Goal: Task Accomplishment & Management: Complete application form

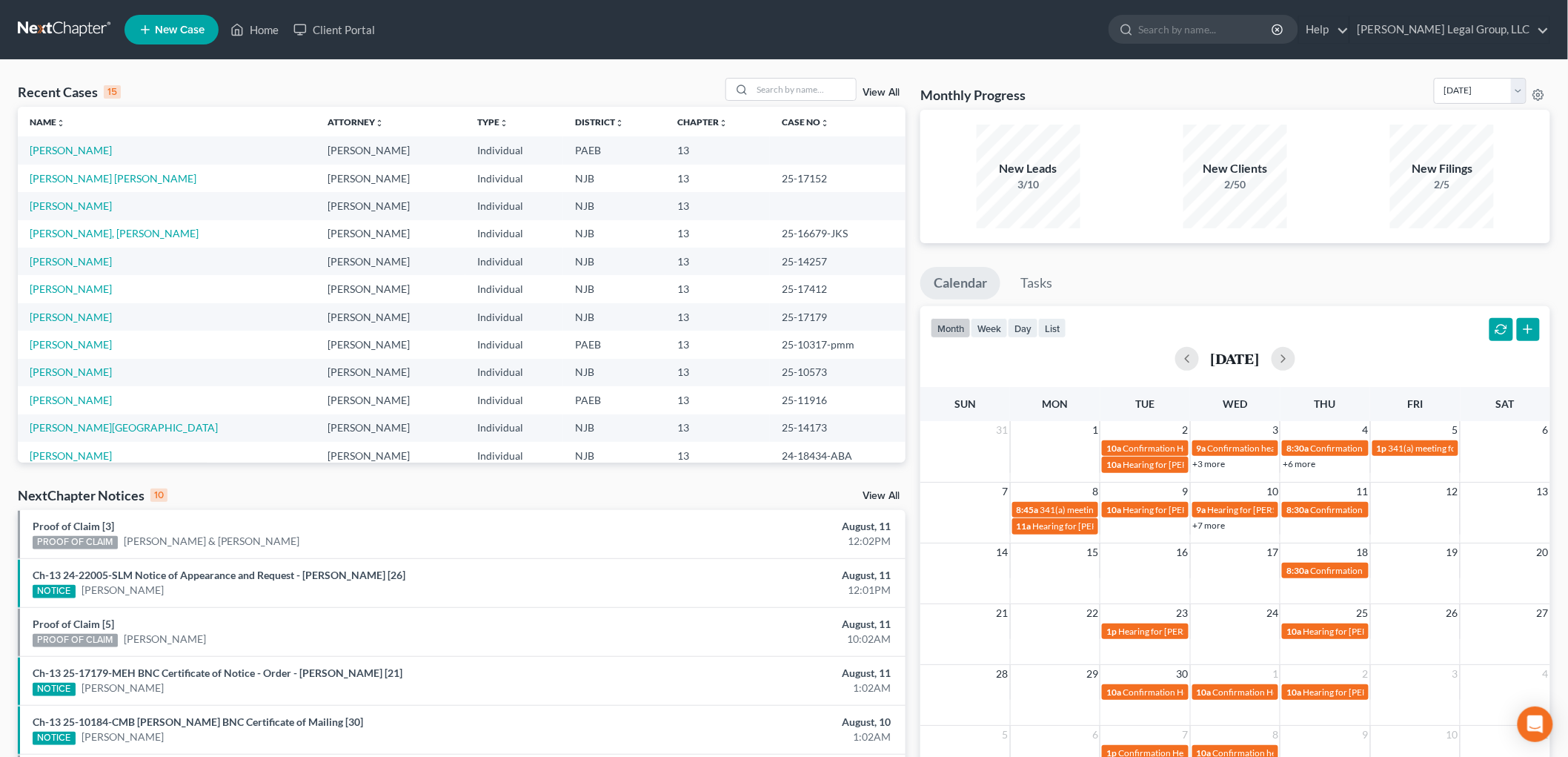
click at [189, 25] on span "New Case" at bounding box center [180, 29] width 50 height 11
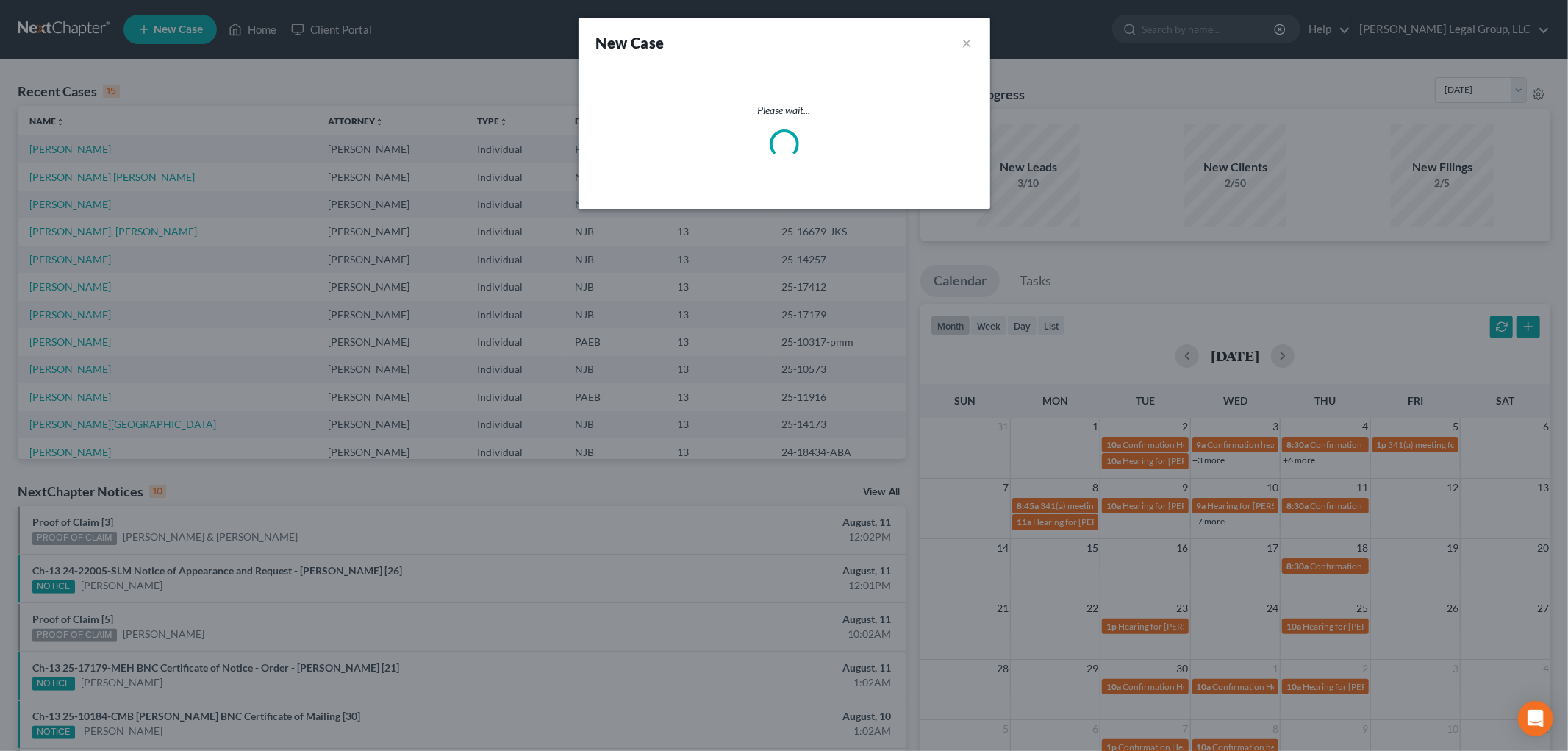
select select "51"
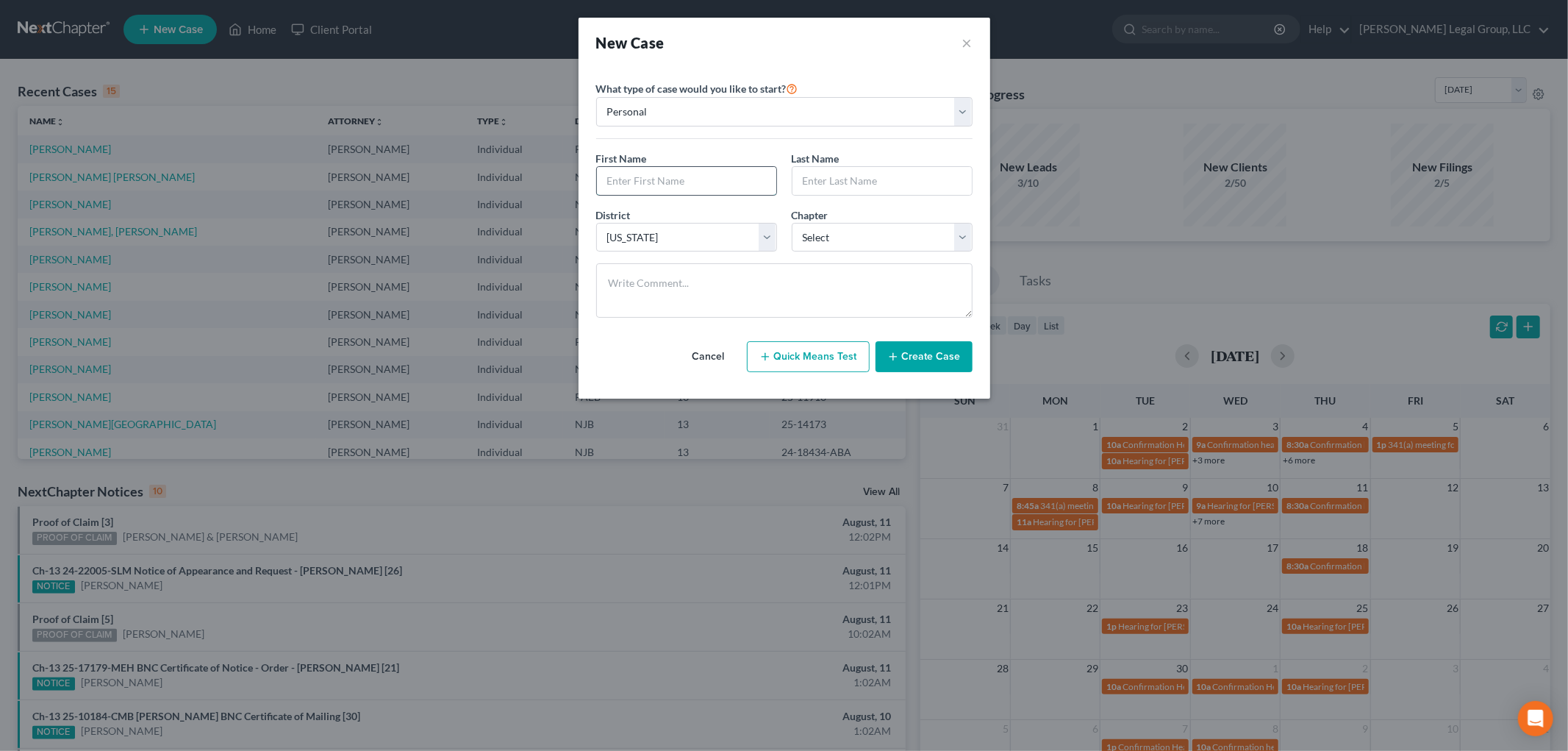
click at [680, 180] on input "text" at bounding box center [686, 181] width 179 height 28
type input "[PERSON_NAME]"
click at [751, 244] on select "Select [US_STATE] - [GEOGRAPHIC_DATA] [US_STATE] - [GEOGRAPHIC_DATA][US_STATE] …" at bounding box center [686, 238] width 181 height 30
select select "68"
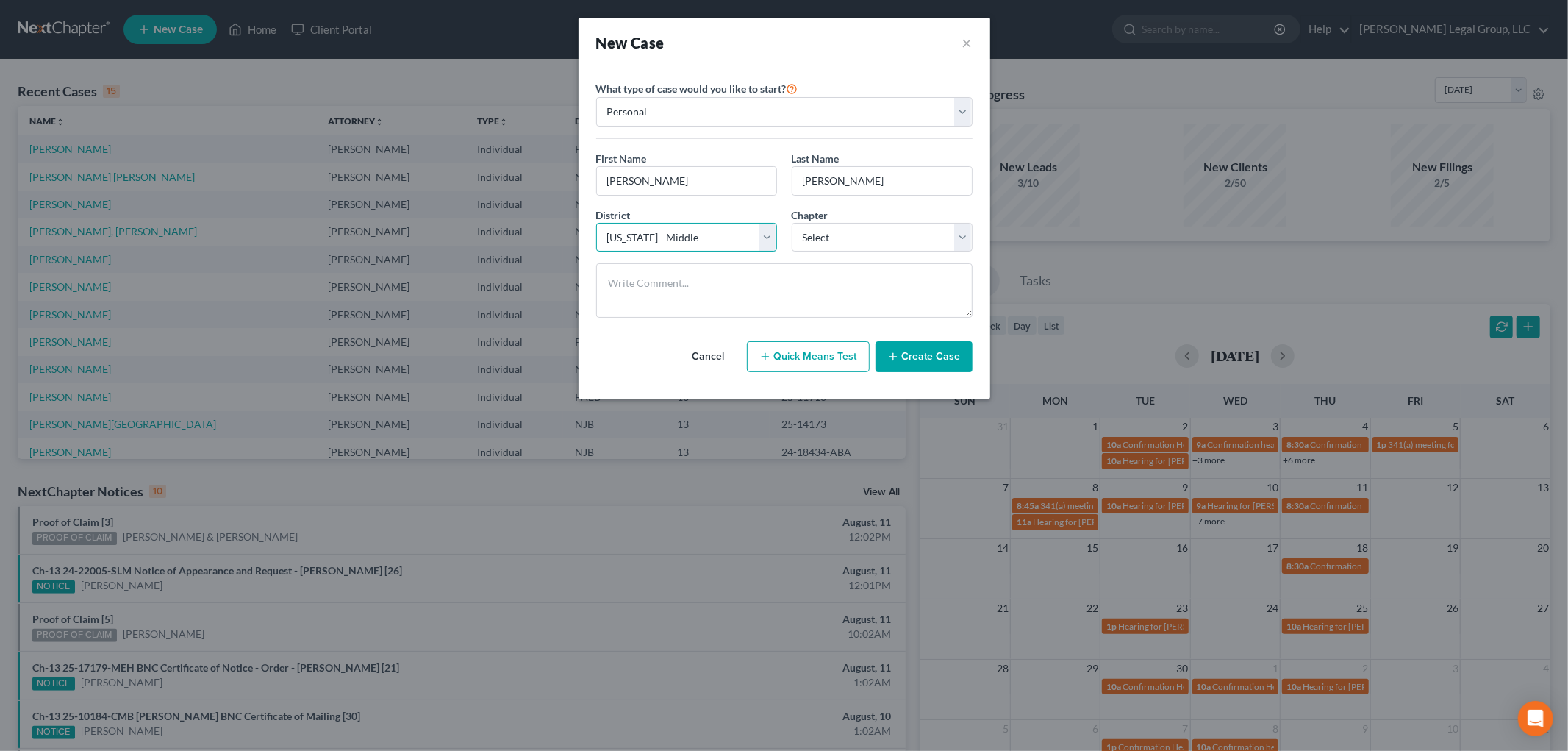
click at [596, 223] on select "Select [US_STATE] - [GEOGRAPHIC_DATA] [US_STATE] - [GEOGRAPHIC_DATA][US_STATE] …" at bounding box center [686, 238] width 181 height 30
drag, startPoint x: 870, startPoint y: 237, endPoint x: 869, endPoint y: 248, distance: 11.0
click at [870, 237] on select "Select 7 11 12 13" at bounding box center [882, 238] width 181 height 30
select select "3"
click at [792, 223] on select "Select 7 11 12 13" at bounding box center [882, 238] width 181 height 30
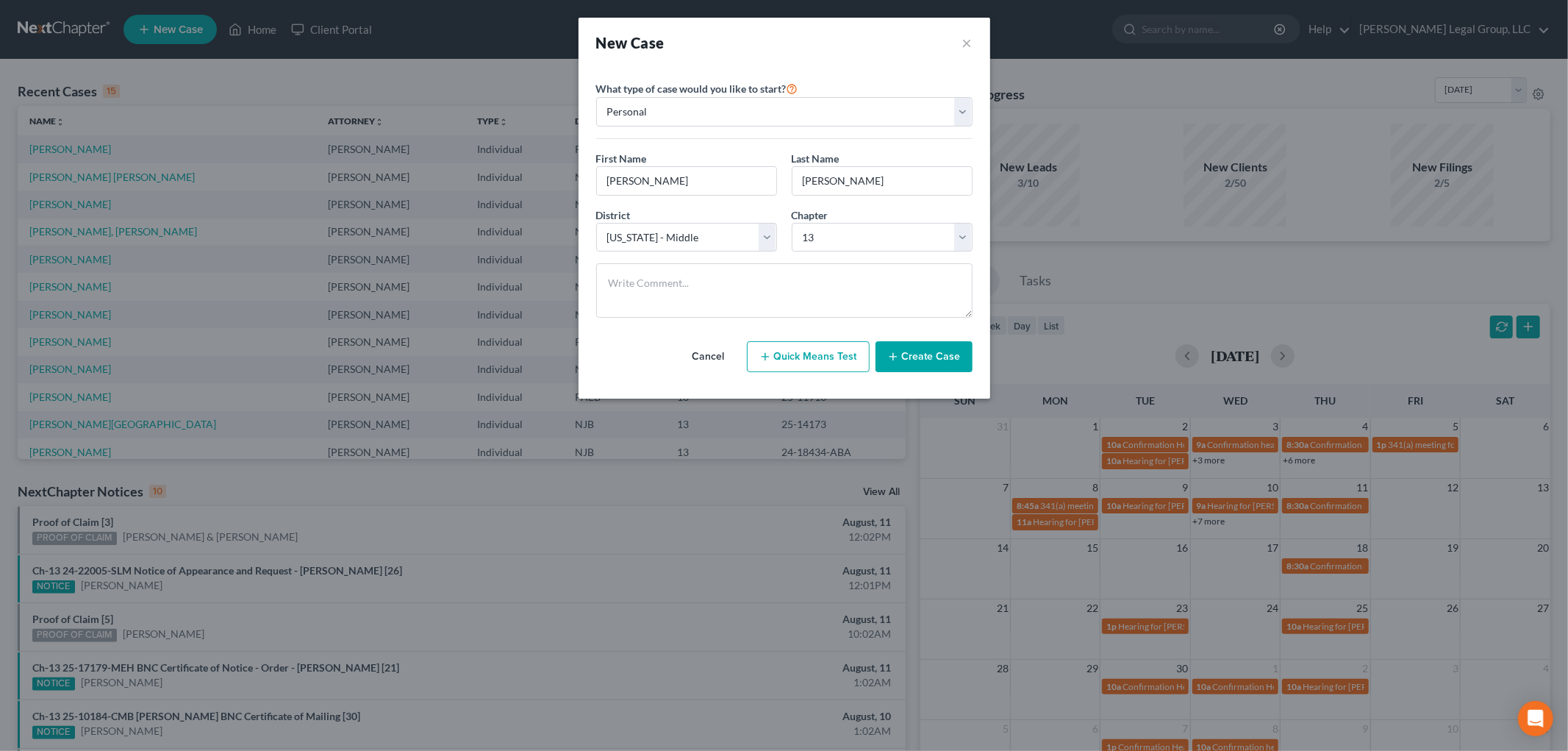
click at [914, 362] on button "Create Case" at bounding box center [925, 357] width 97 height 31
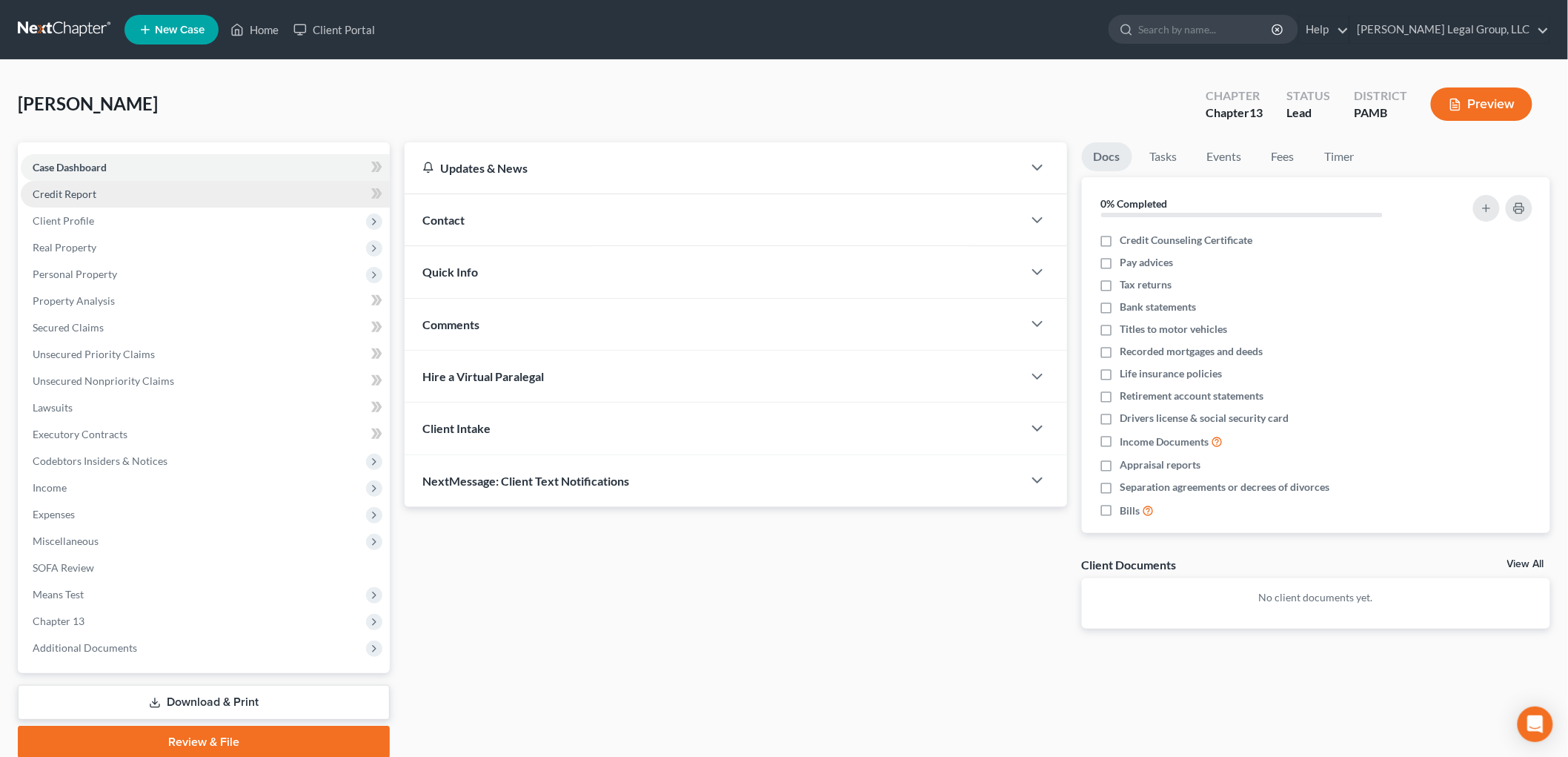
click at [123, 205] on link "Credit Report" at bounding box center [205, 194] width 369 height 27
click at [117, 220] on span "Client Profile" at bounding box center [205, 221] width 369 height 27
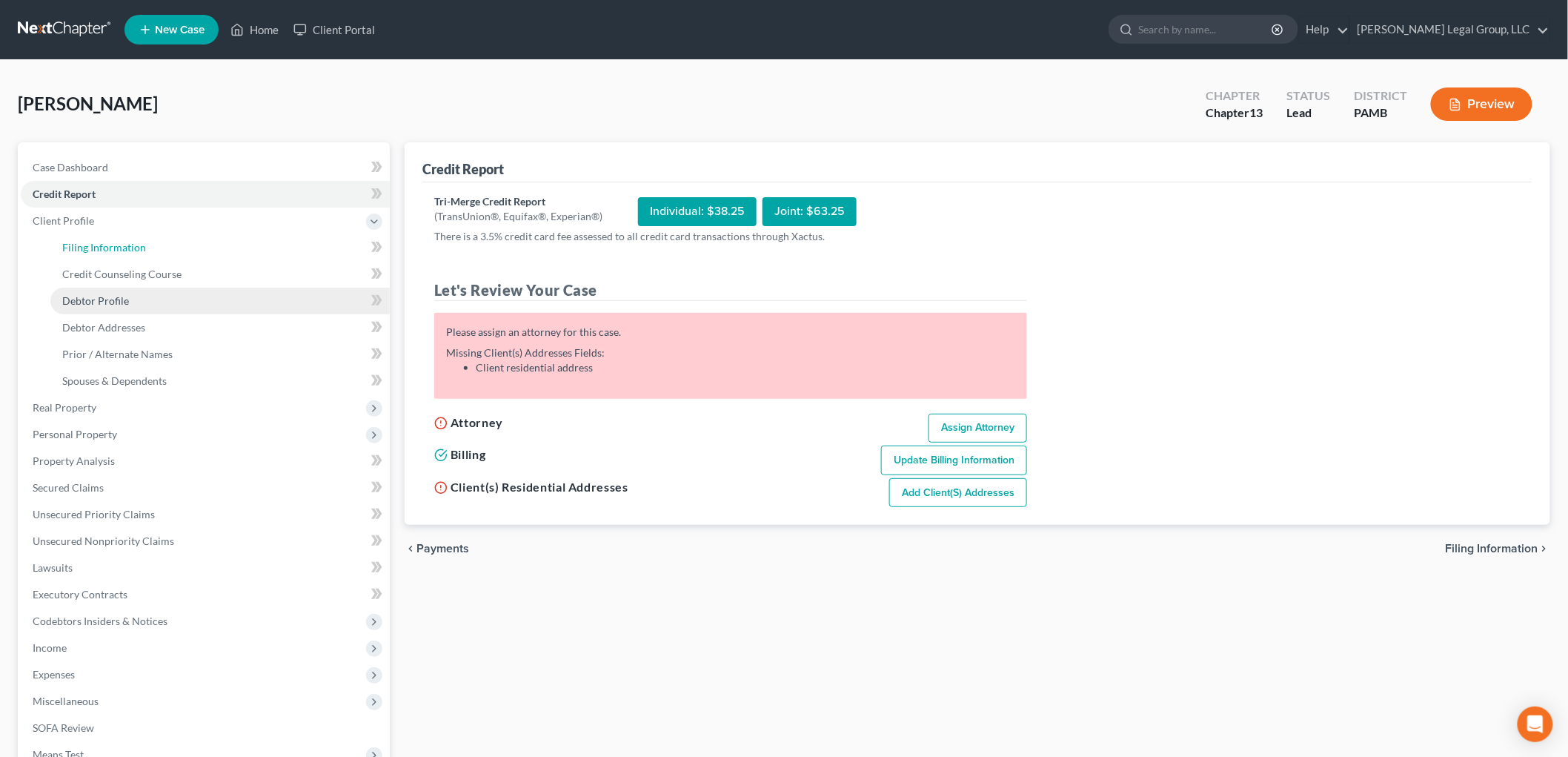
drag, startPoint x: 126, startPoint y: 249, endPoint x: 167, endPoint y: 287, distance: 55.9
click at [126, 249] on span "Filing Information" at bounding box center [104, 247] width 84 height 12
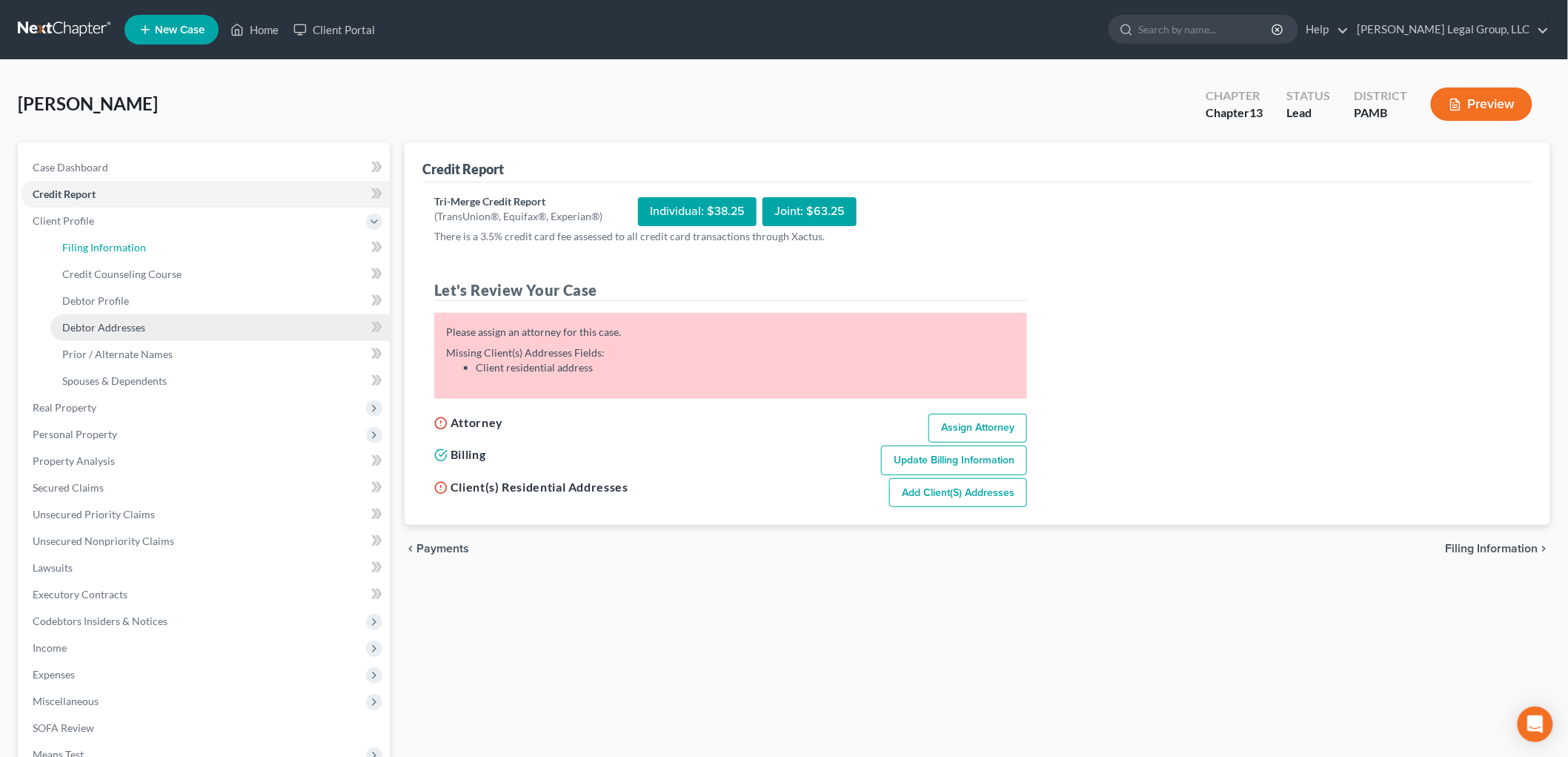
select select "1"
select select "0"
select select "3"
select select "68"
select select "39"
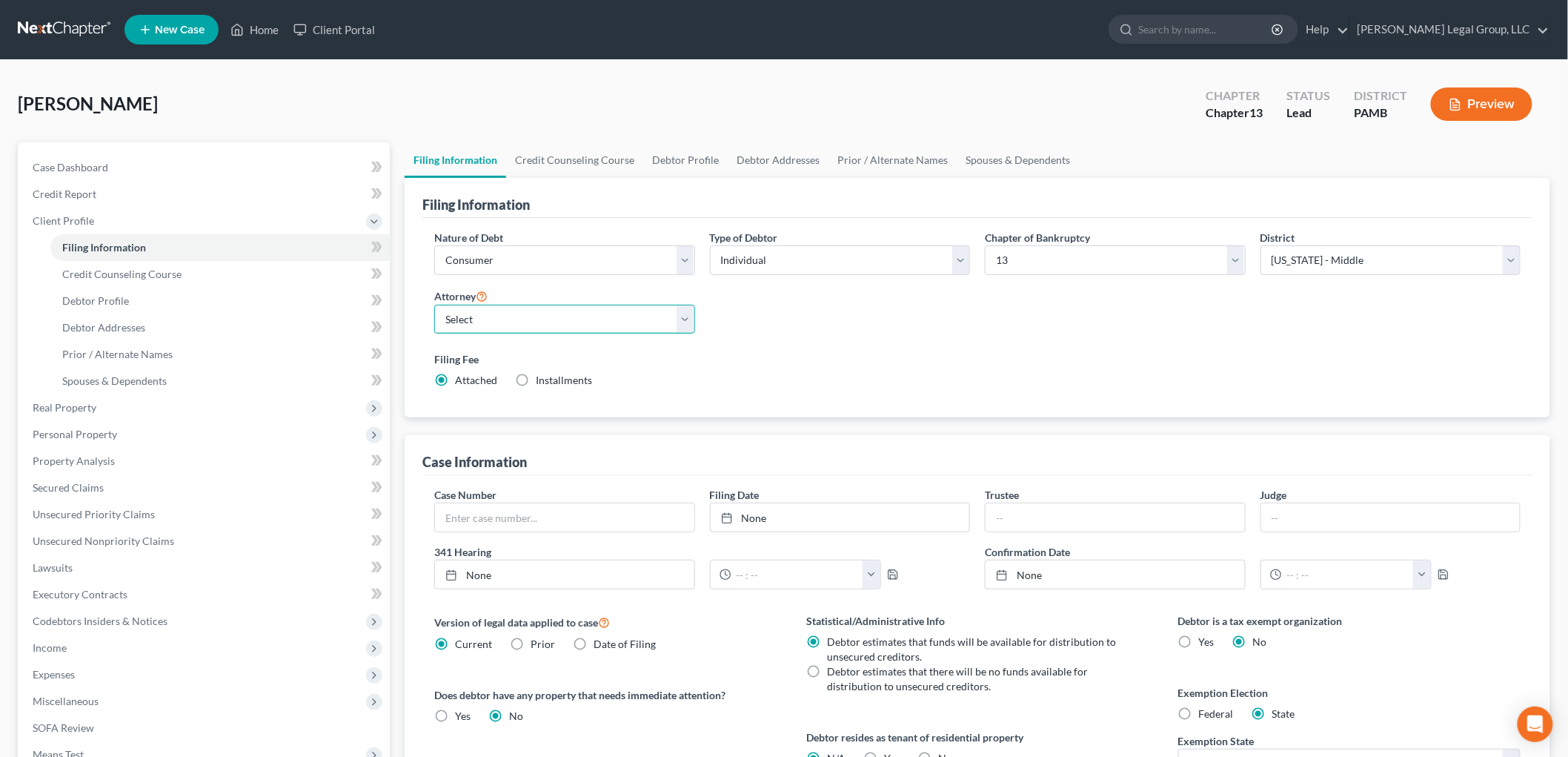
click at [619, 323] on select "Select [PERSON_NAME][US_STATE] - PAWB [PERSON_NAME] - NJB [PERSON_NAME] - PAEB …" at bounding box center [565, 319] width 261 height 30
select select "3"
click at [434, 304] on select "Select [PERSON_NAME][US_STATE] - PAWB [PERSON_NAME] - NJB [PERSON_NAME] - PAEB …" at bounding box center [565, 319] width 261 height 30
click at [1199, 712] on label "Federal" at bounding box center [1216, 714] width 35 height 15
click at [1205, 712] on input "Federal" at bounding box center [1210, 711] width 10 height 10
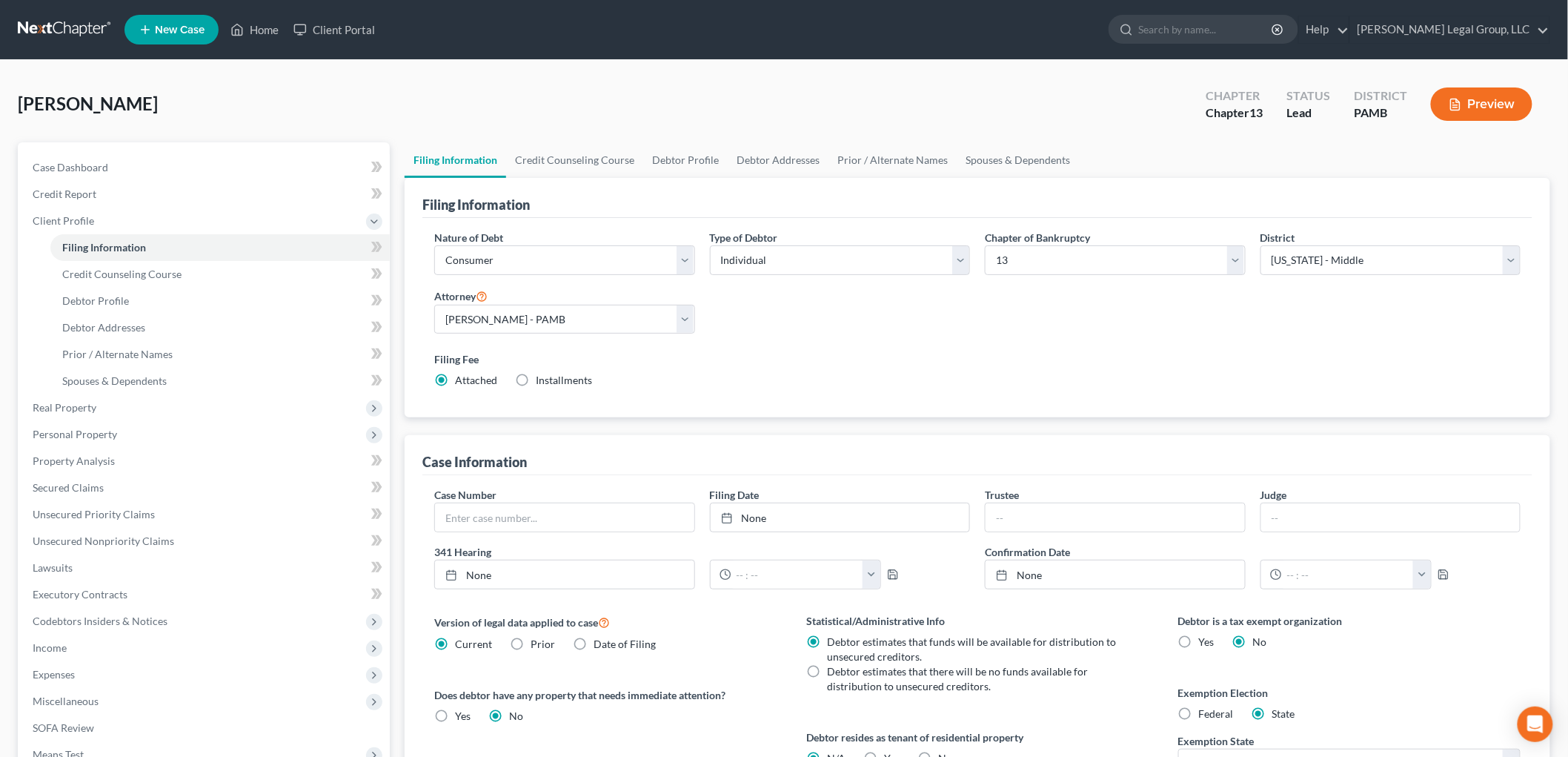
radio input "true"
radio input "false"
click at [178, 270] on span "Credit Counseling Course" at bounding box center [122, 274] width 120 height 12
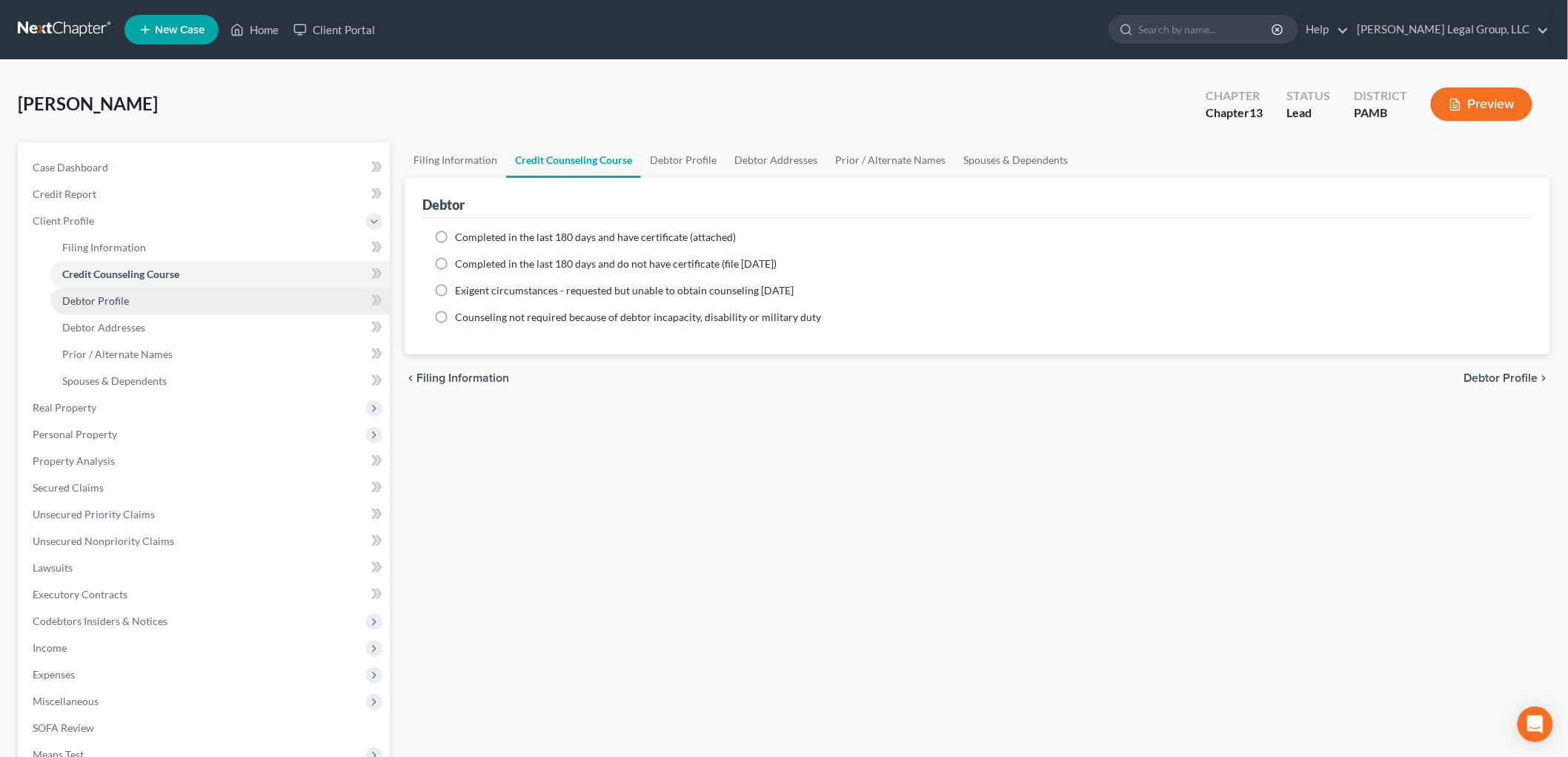
click at [165, 294] on link "Debtor Profile" at bounding box center [220, 301] width 339 height 27
select select "0"
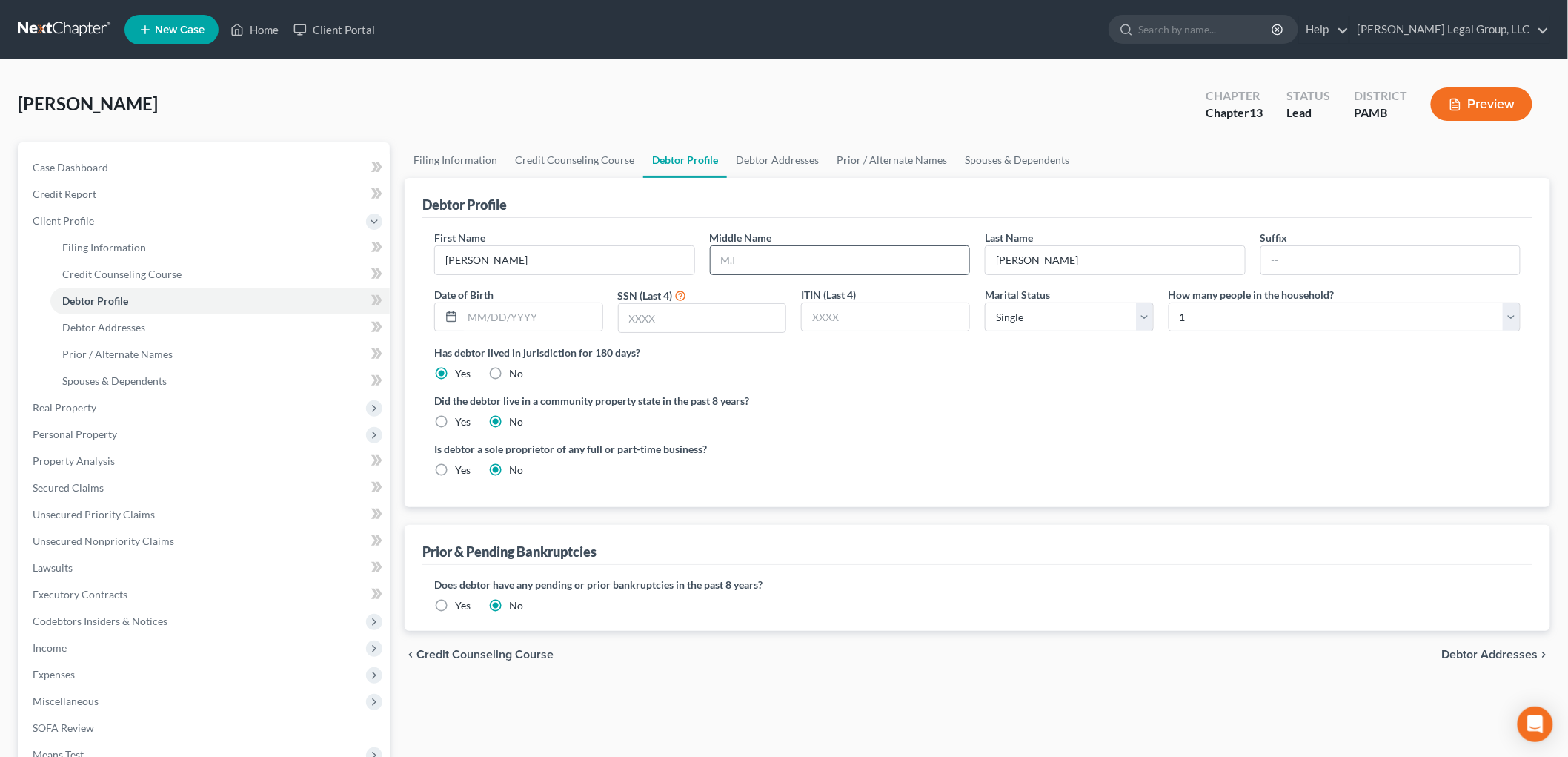
click at [851, 263] on input "text" at bounding box center [841, 260] width 259 height 28
type input "S."
click at [1351, 245] on div at bounding box center [1391, 260] width 261 height 30
click at [1350, 258] on input "text" at bounding box center [1391, 260] width 259 height 28
type input "Sr."
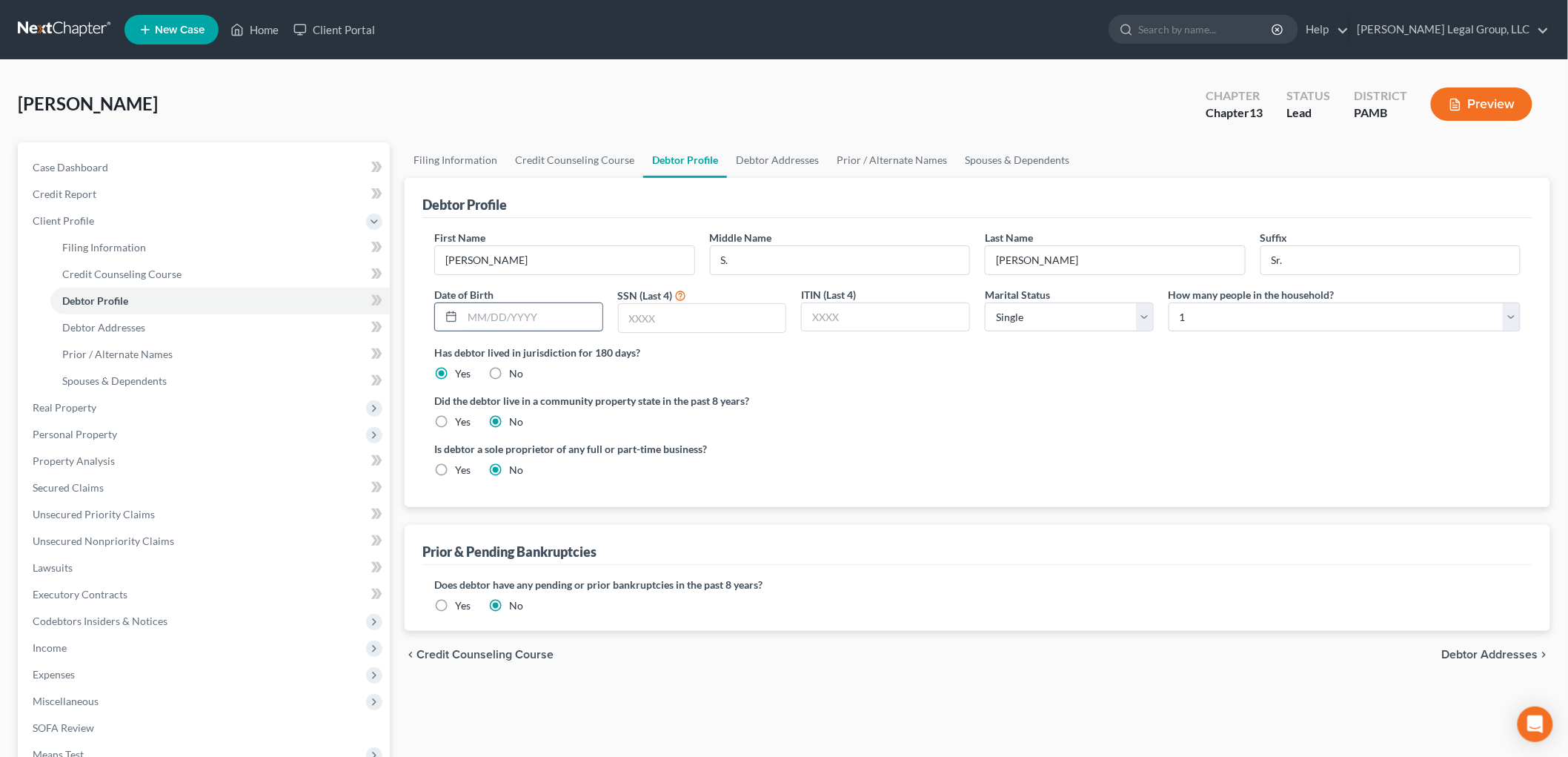
click at [563, 316] on input "text" at bounding box center [532, 318] width 140 height 28
type input "[DATE]"
click at [749, 331] on input "text" at bounding box center [702, 318] width 167 height 28
type input "0291"
click at [145, 324] on link "Debtor Addresses" at bounding box center [220, 328] width 339 height 27
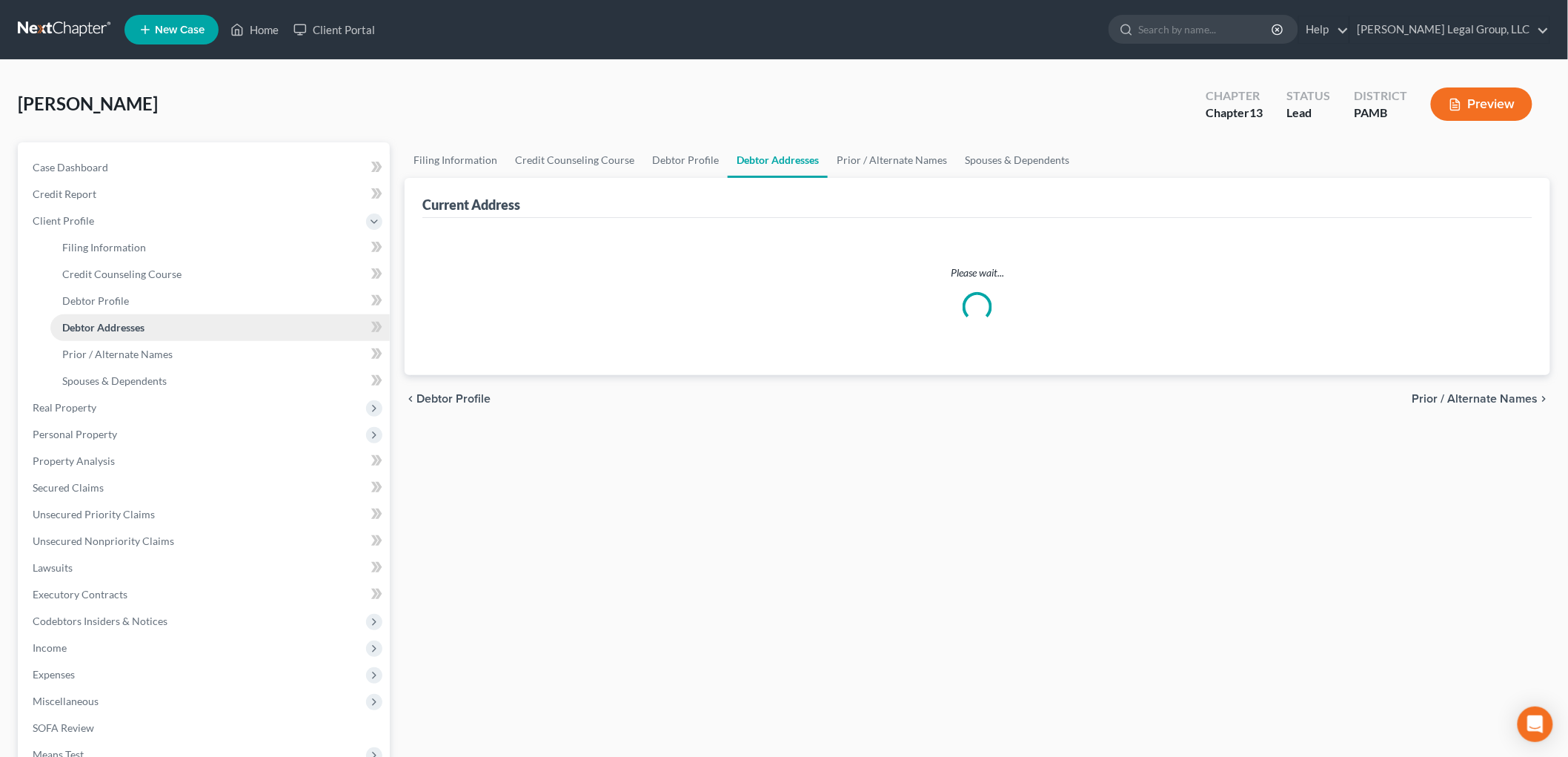
select select "0"
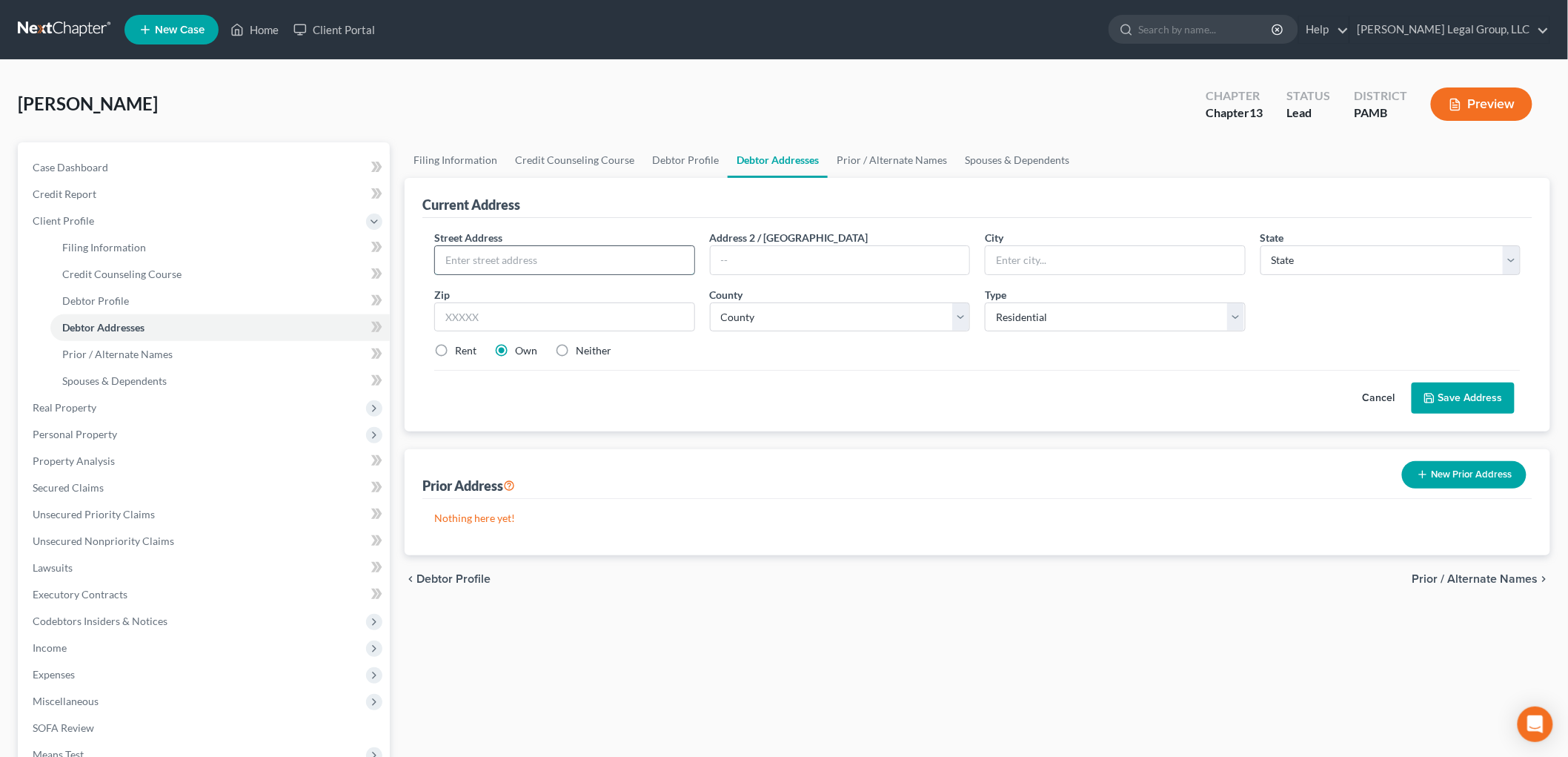
click at [529, 256] on input "text" at bounding box center [565, 260] width 259 height 28
paste input "[STREET_ADDRESS][PERSON_NAME]"
type input "[STREET_ADDRESS][PERSON_NAME]"
click at [636, 320] on input "text" at bounding box center [565, 318] width 261 height 30
type input "18235"
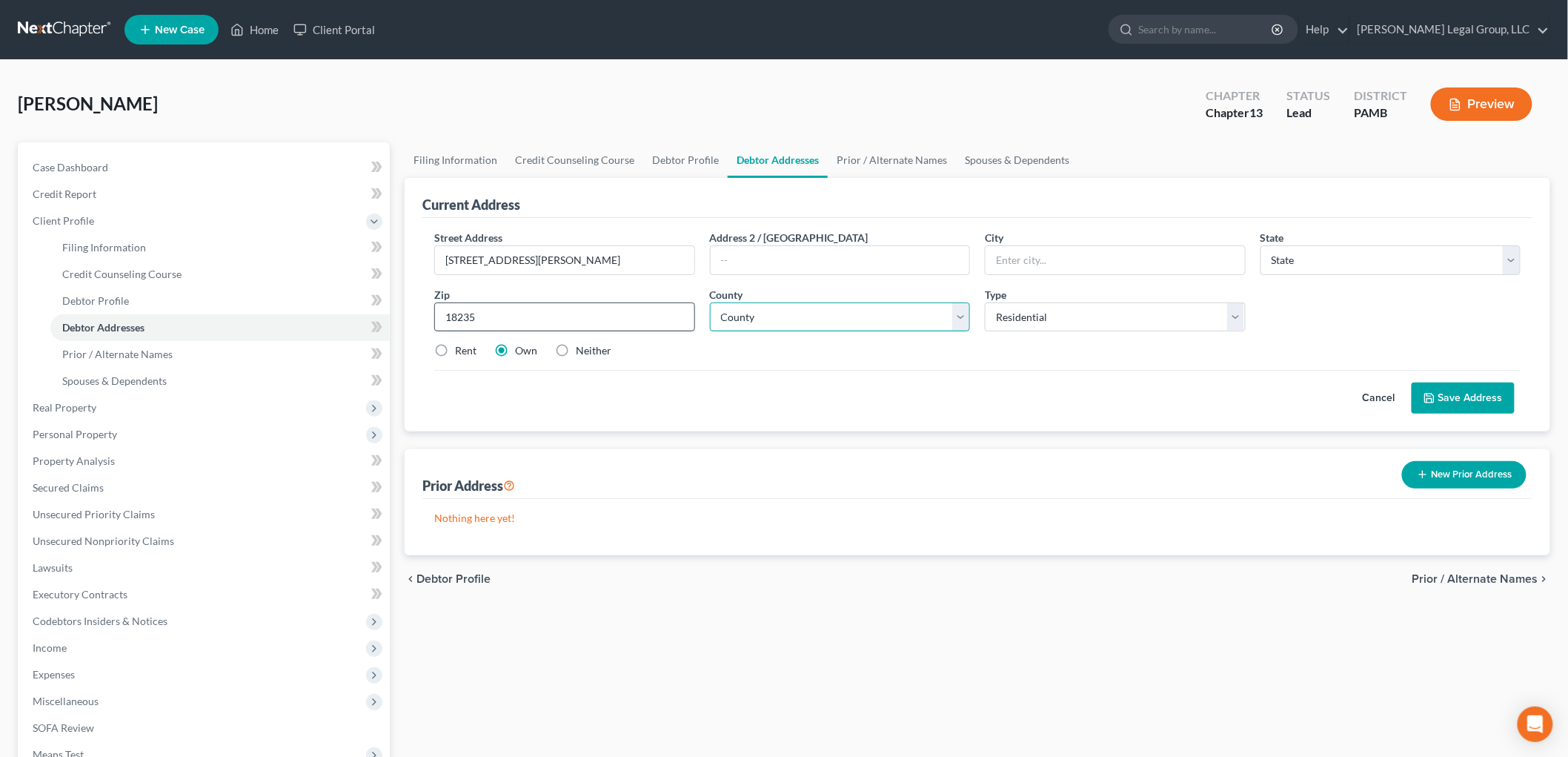
type input "Lehighton"
select select "39"
click at [768, 322] on select "County [GEOGRAPHIC_DATA] [GEOGRAPHIC_DATA] [GEOGRAPHIC_DATA] [GEOGRAPHIC_DATA] …" at bounding box center [841, 318] width 261 height 30
select select "12"
click at [710, 303] on select "County [GEOGRAPHIC_DATA] [GEOGRAPHIC_DATA] [GEOGRAPHIC_DATA] [GEOGRAPHIC_DATA] …" at bounding box center [841, 318] width 261 height 30
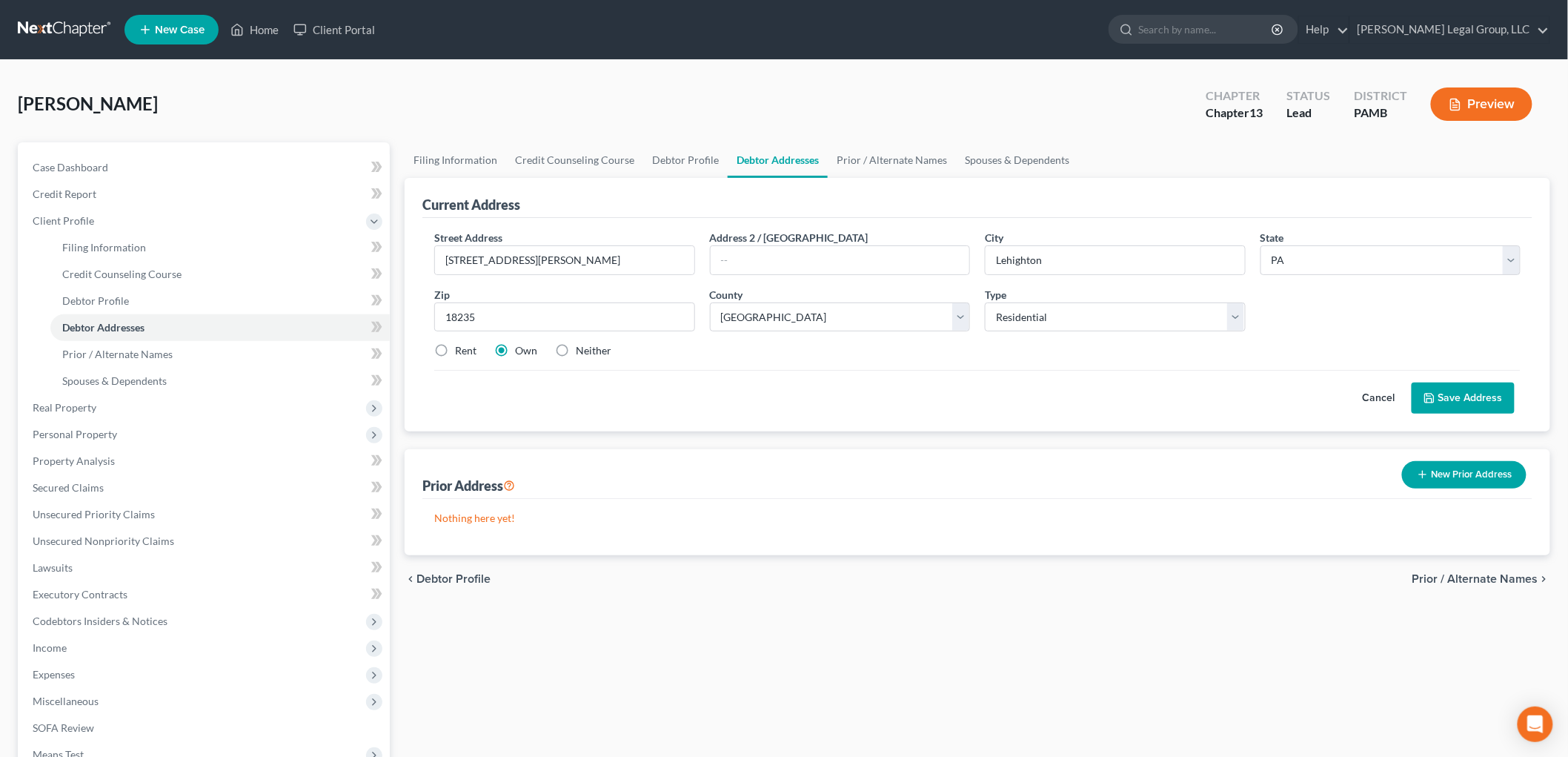
click at [1457, 392] on button "Save Address" at bounding box center [1463, 398] width 103 height 31
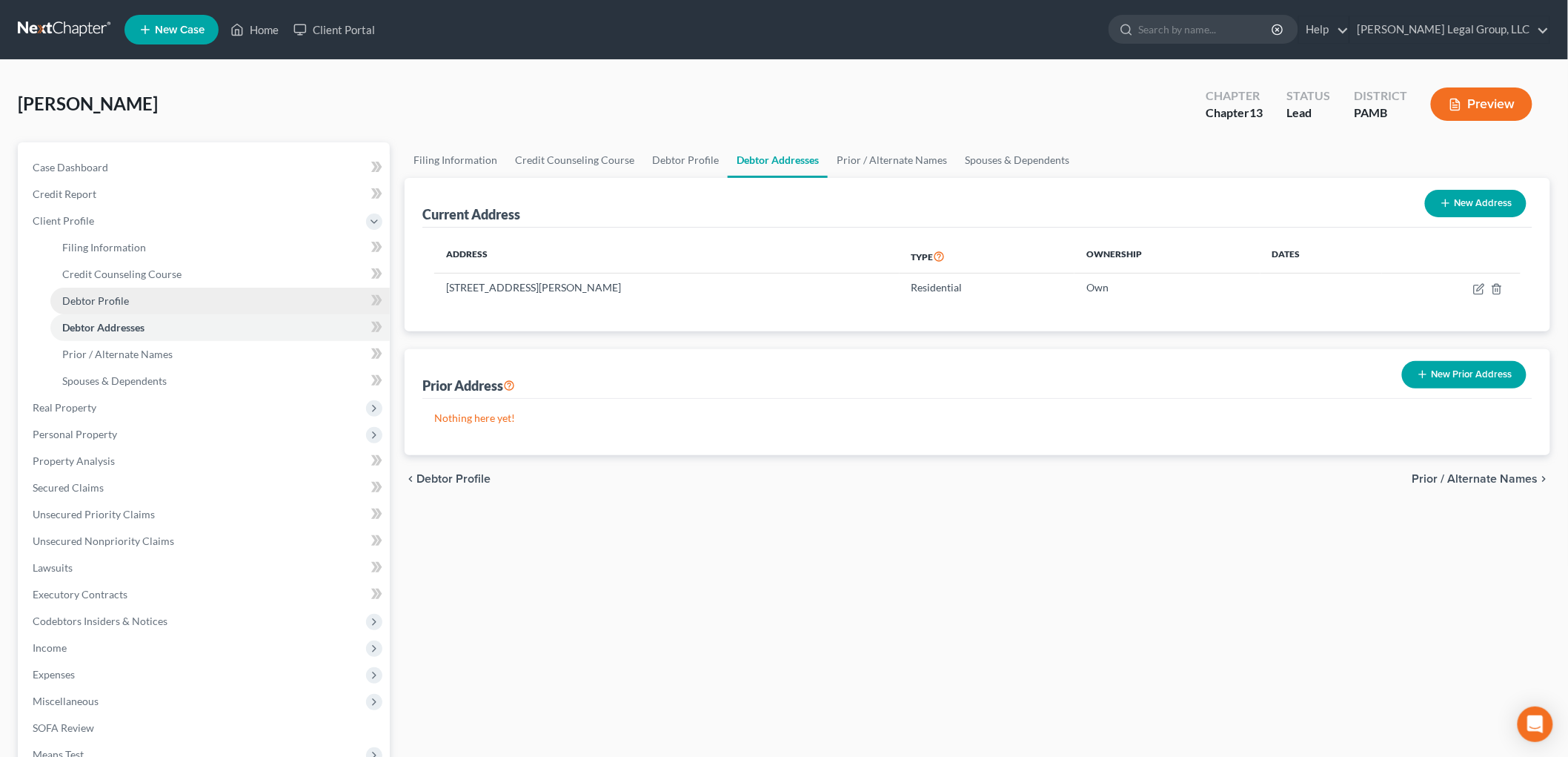
click at [131, 290] on link "Debtor Profile" at bounding box center [220, 301] width 339 height 27
select select "0"
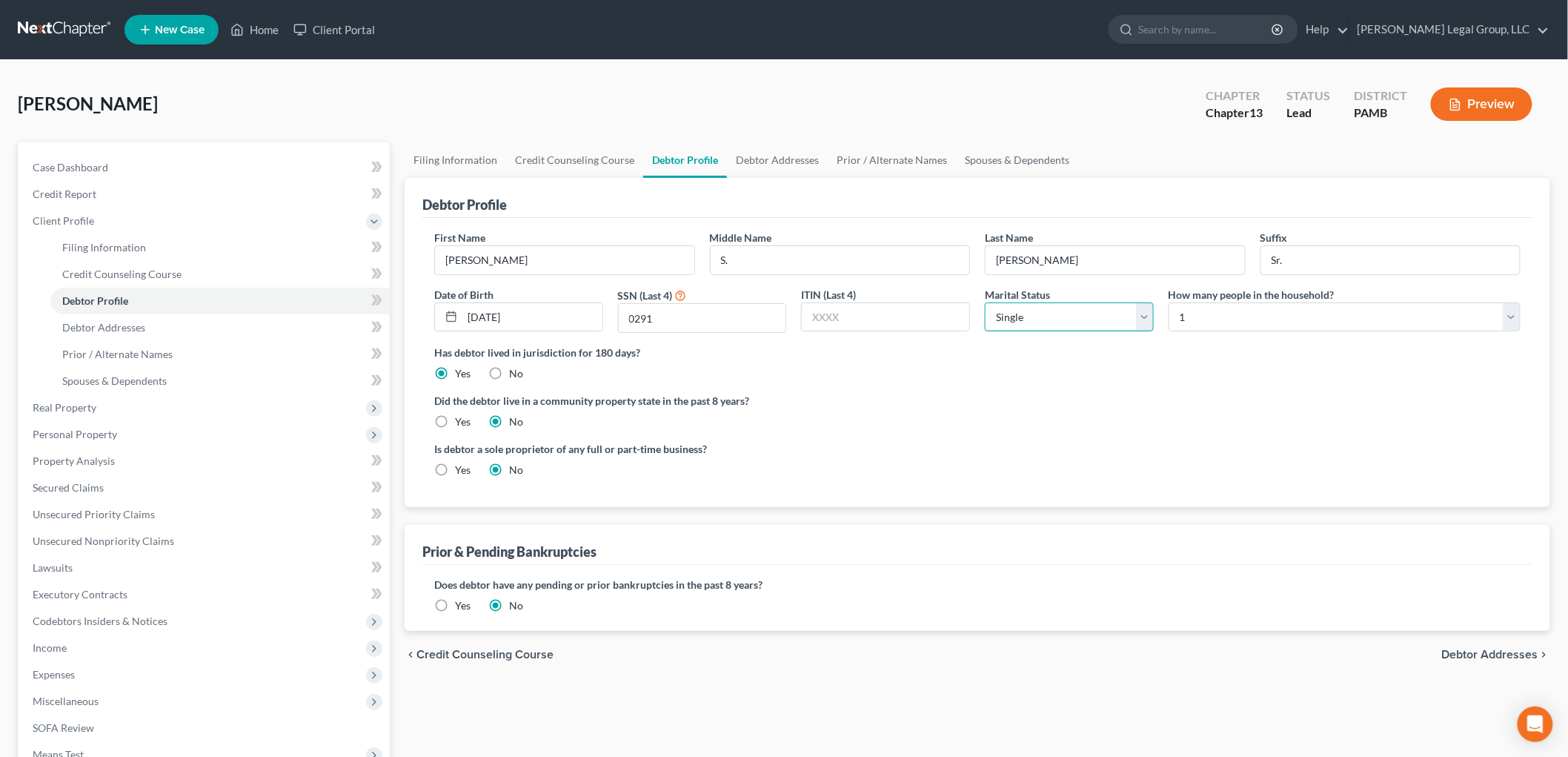
click at [1070, 328] on select "Select Single Married Separated Divorced Widowed" at bounding box center [1069, 318] width 169 height 30
select select "3"
click at [985, 303] on select "Select Single Married Separated Divorced Widowed" at bounding box center [1069, 318] width 169 height 30
click at [455, 606] on label "Yes" at bounding box center [462, 606] width 16 height 15
click at [461, 606] on input "Yes" at bounding box center [466, 603] width 10 height 10
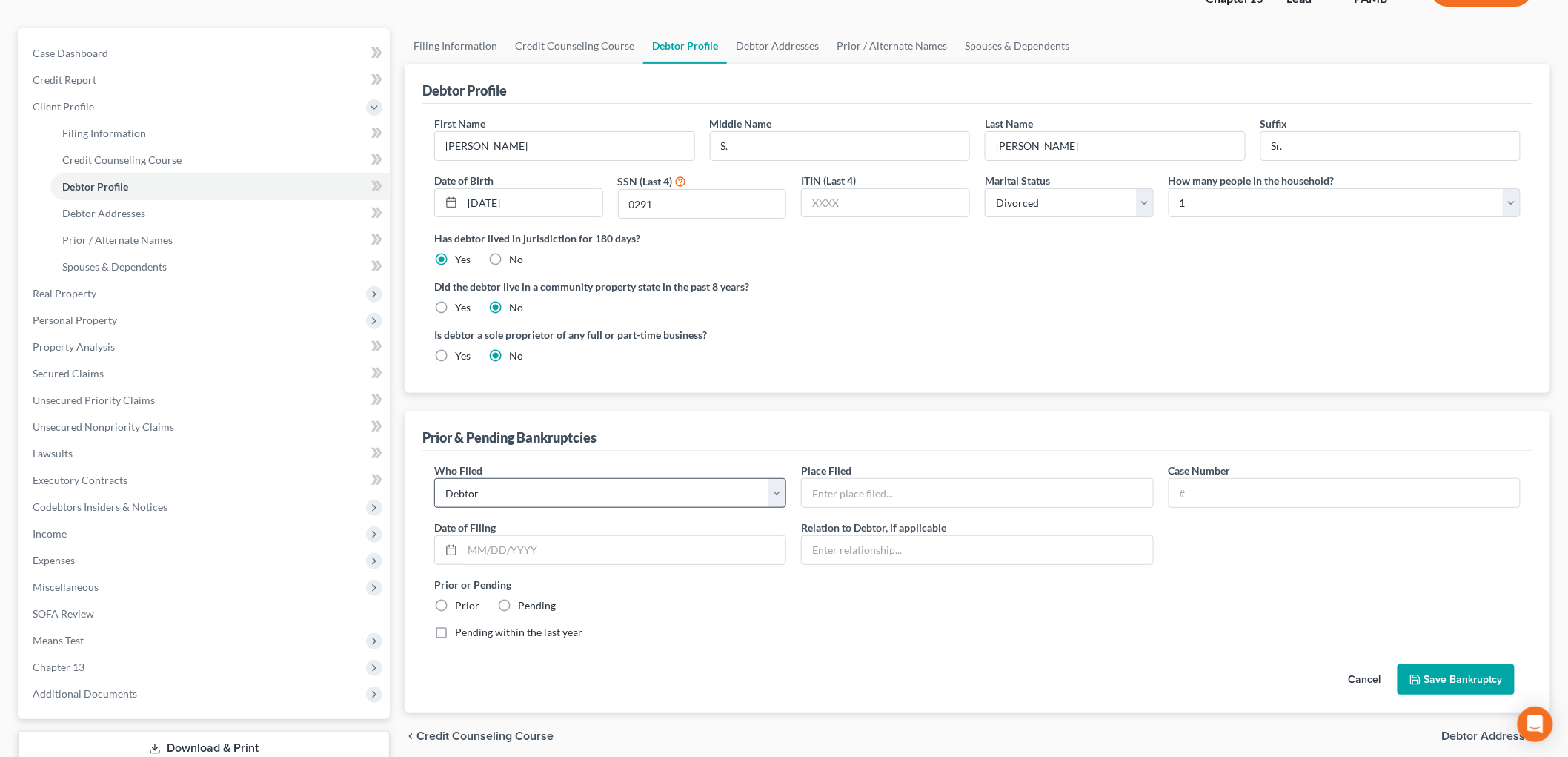
scroll to position [216, 0]
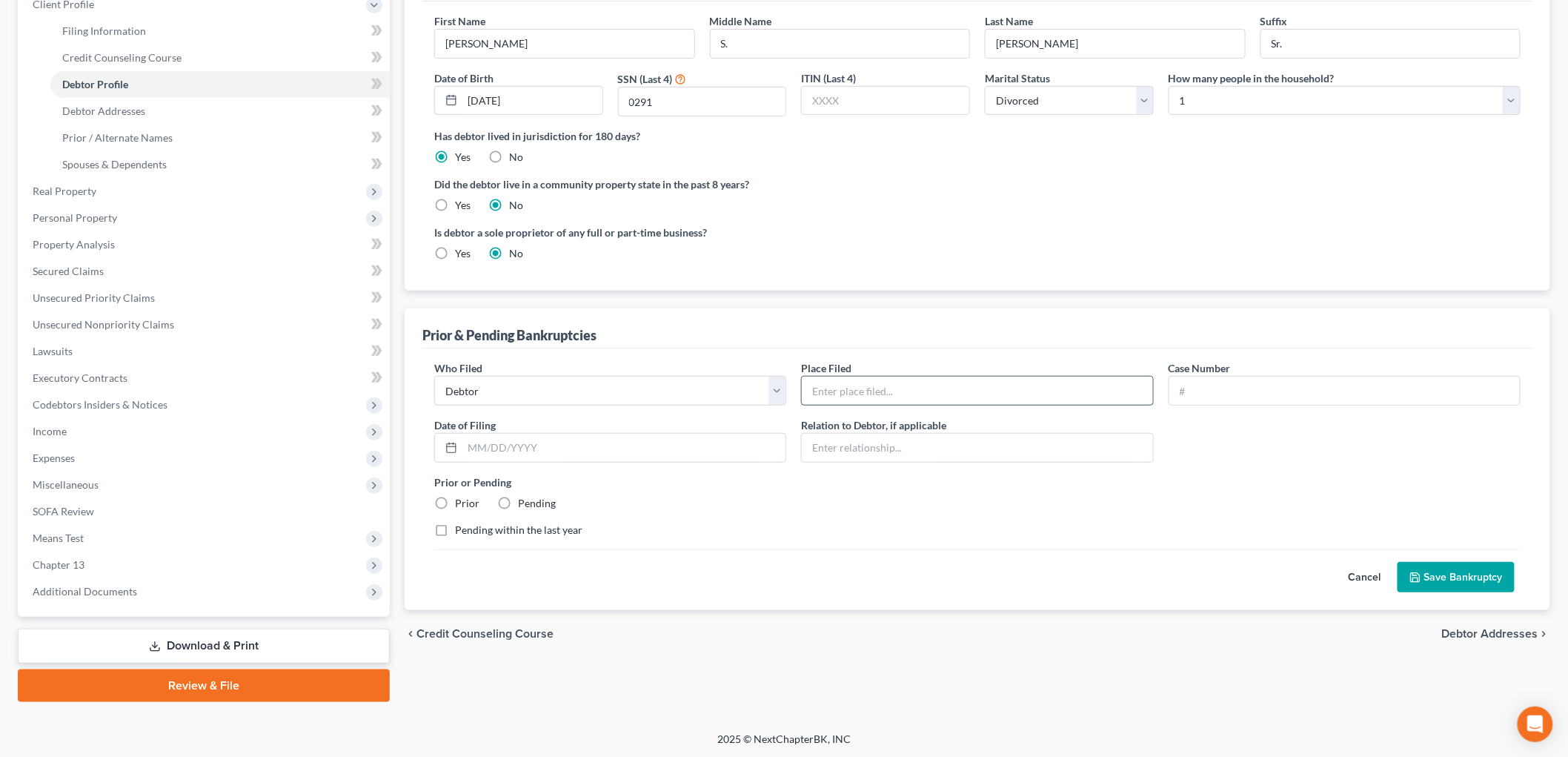
click at [875, 397] on input "text" at bounding box center [977, 391] width 351 height 28
type input "[GEOGRAPHIC_DATA][US_STATE] ([GEOGRAPHIC_DATA])"
type input "2:20-bk-11610-NB"
type input "[DATE]"
click at [455, 505] on label "Prior" at bounding box center [466, 503] width 24 height 15
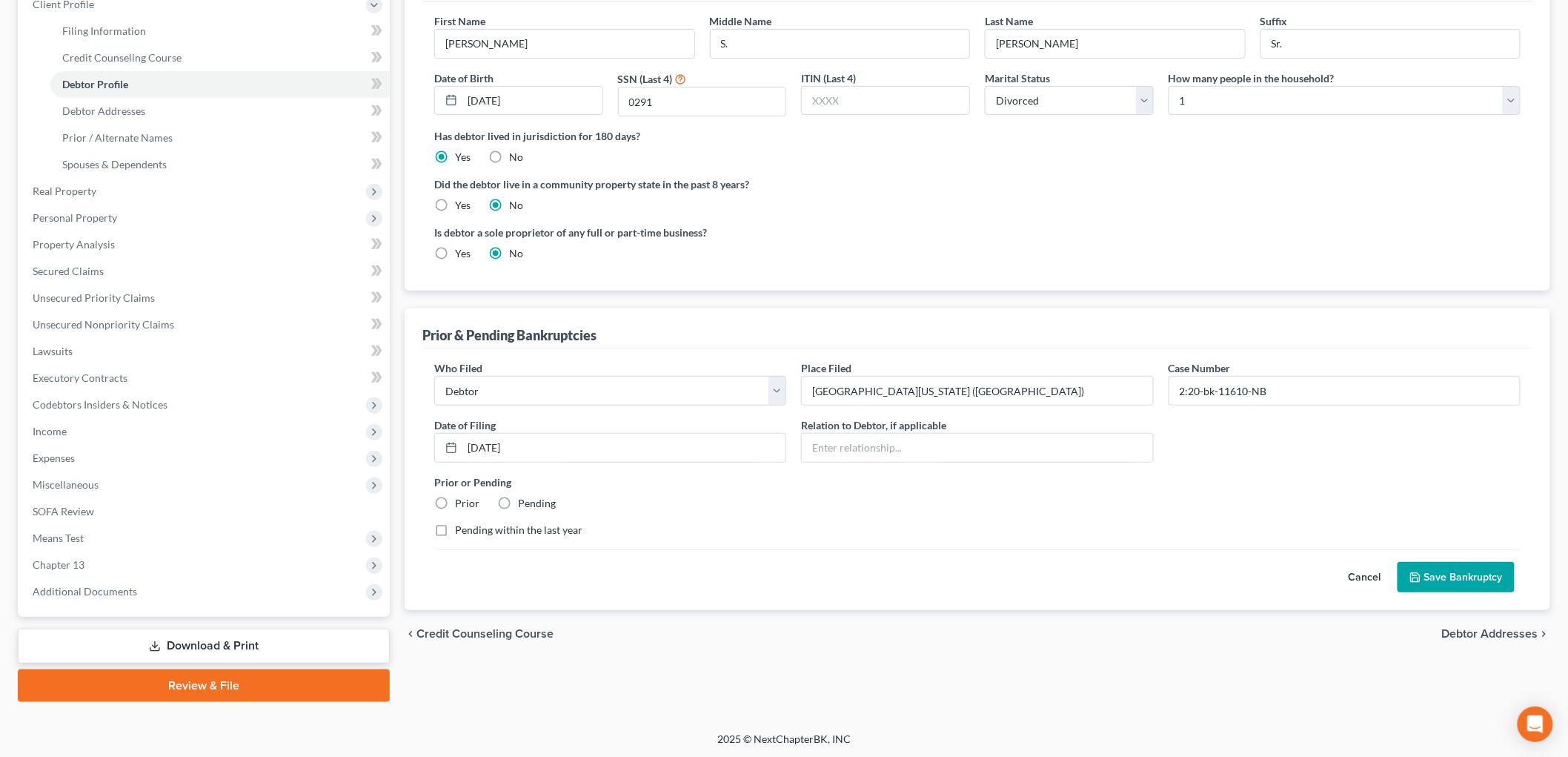
click at [461, 505] on input "Prior" at bounding box center [466, 501] width 10 height 10
radio input "true"
click at [1452, 576] on button "Save Bankruptcy" at bounding box center [1456, 577] width 117 height 31
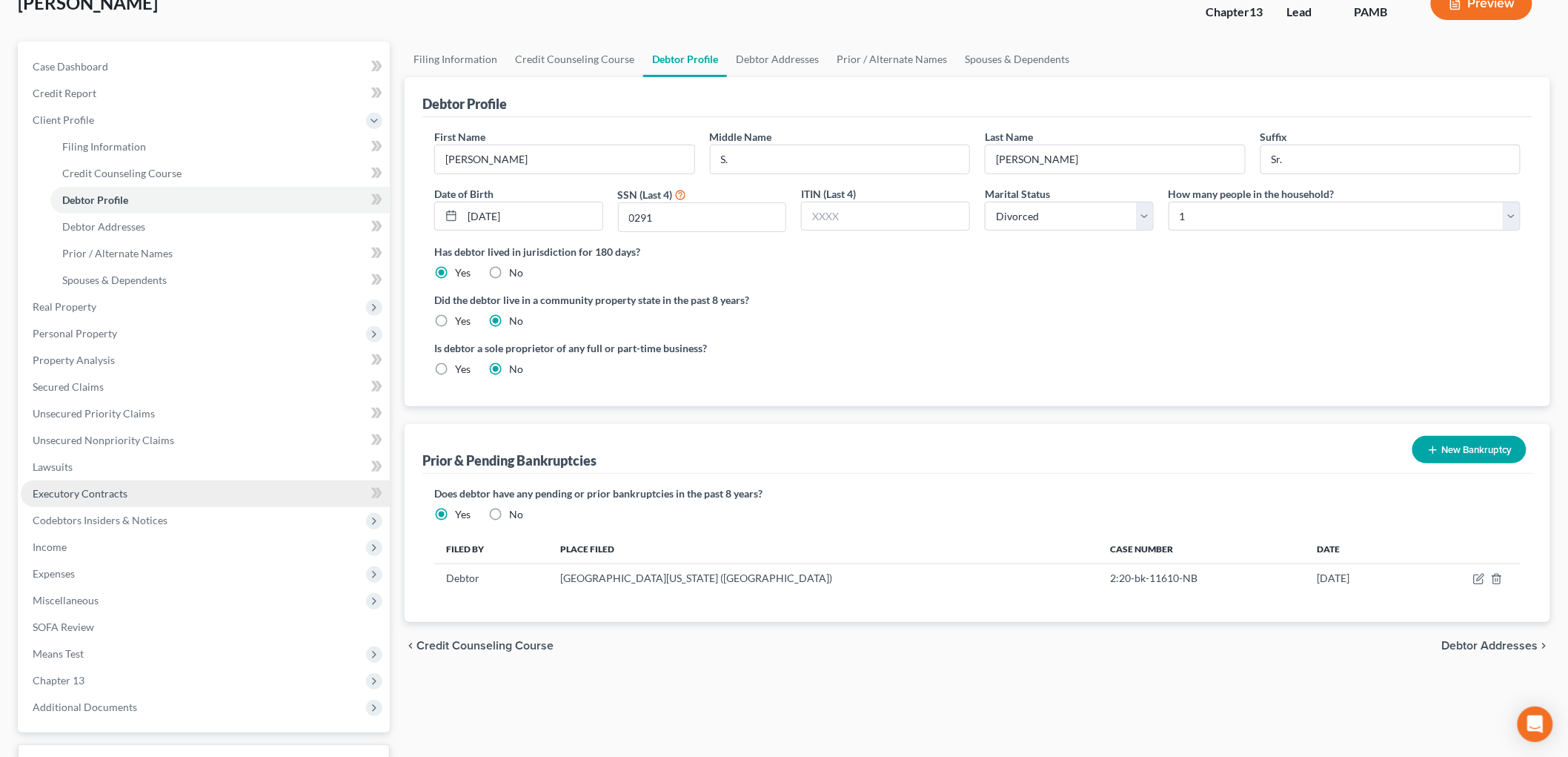
scroll to position [0, 0]
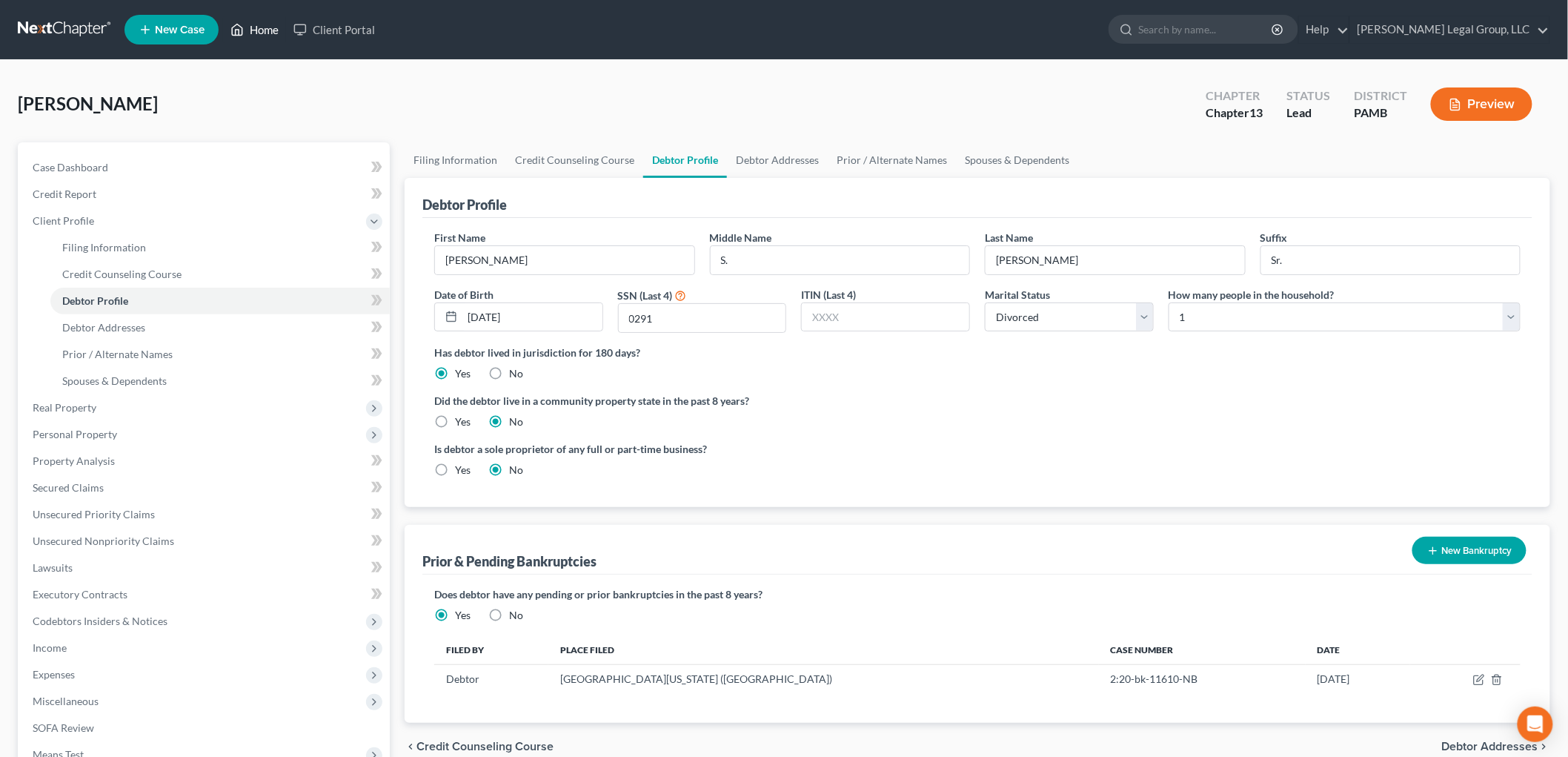
click at [255, 31] on link "Home" at bounding box center [254, 30] width 63 height 27
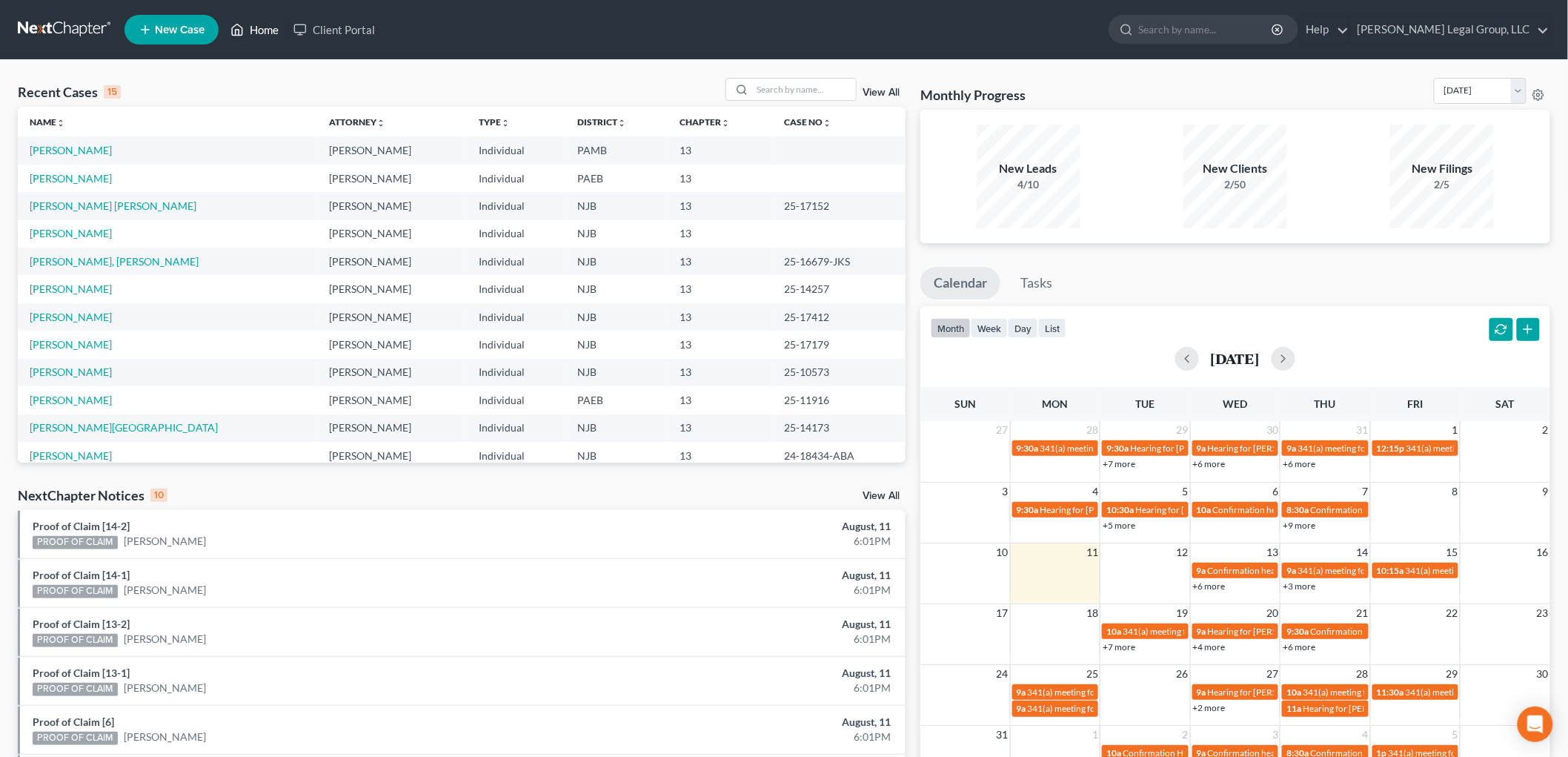
click at [264, 30] on link "Home" at bounding box center [254, 30] width 63 height 27
